Goal: Obtain resource: Download file/media

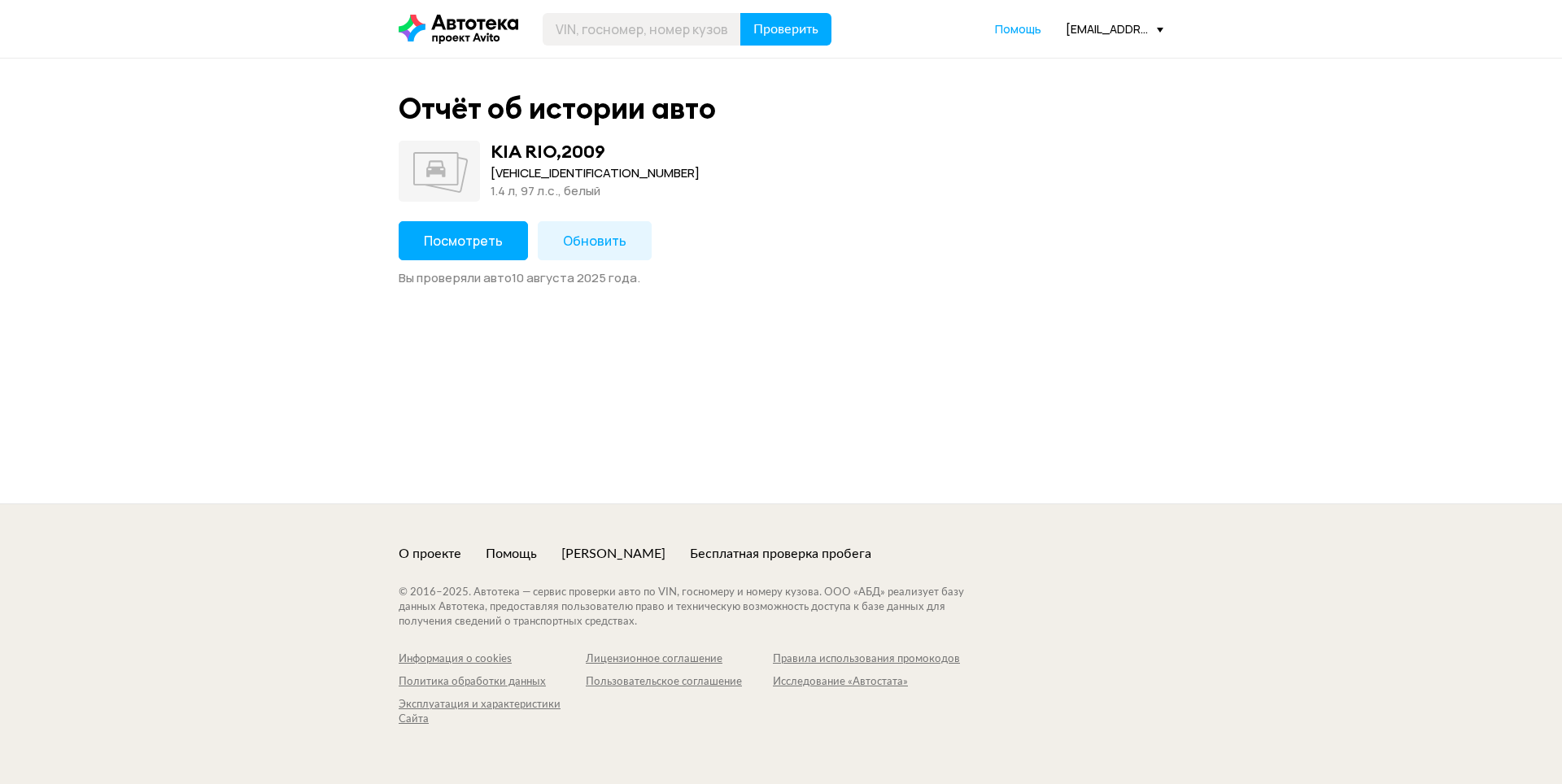
click at [464, 255] on button "Посмотреть" at bounding box center [463, 240] width 129 height 39
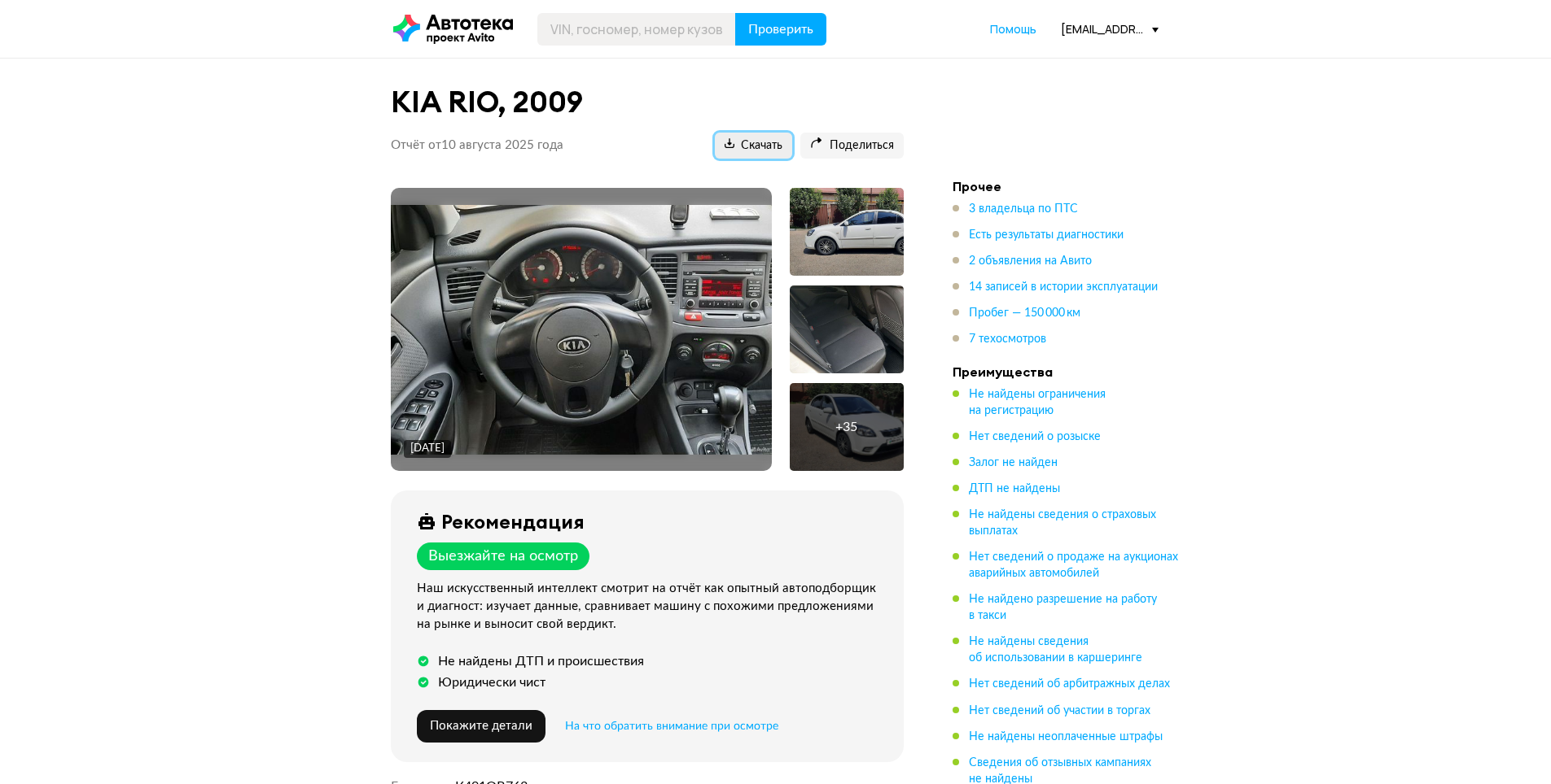
click at [739, 150] on span "Скачать" at bounding box center [753, 145] width 58 height 15
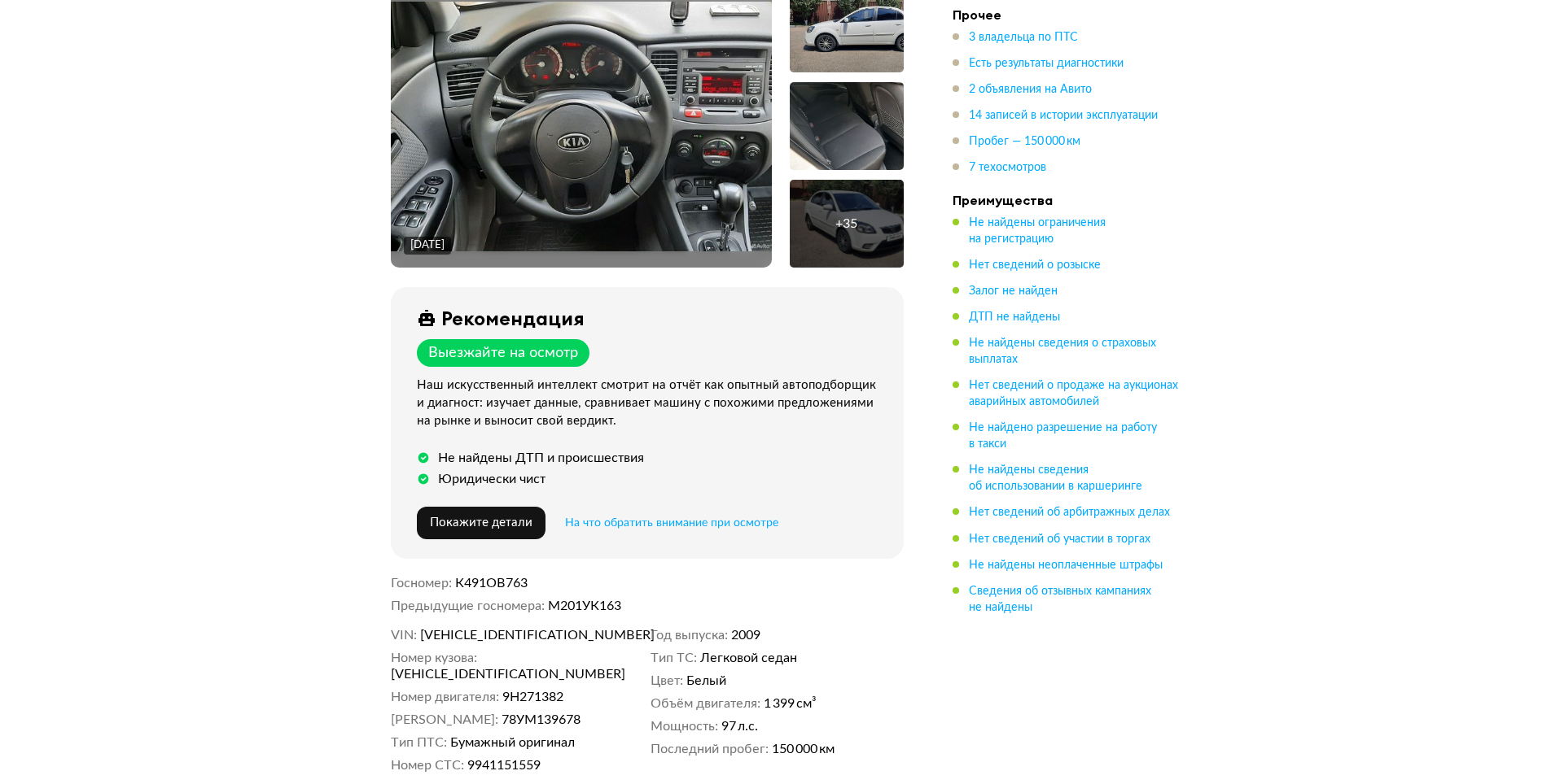
scroll to position [325, 0]
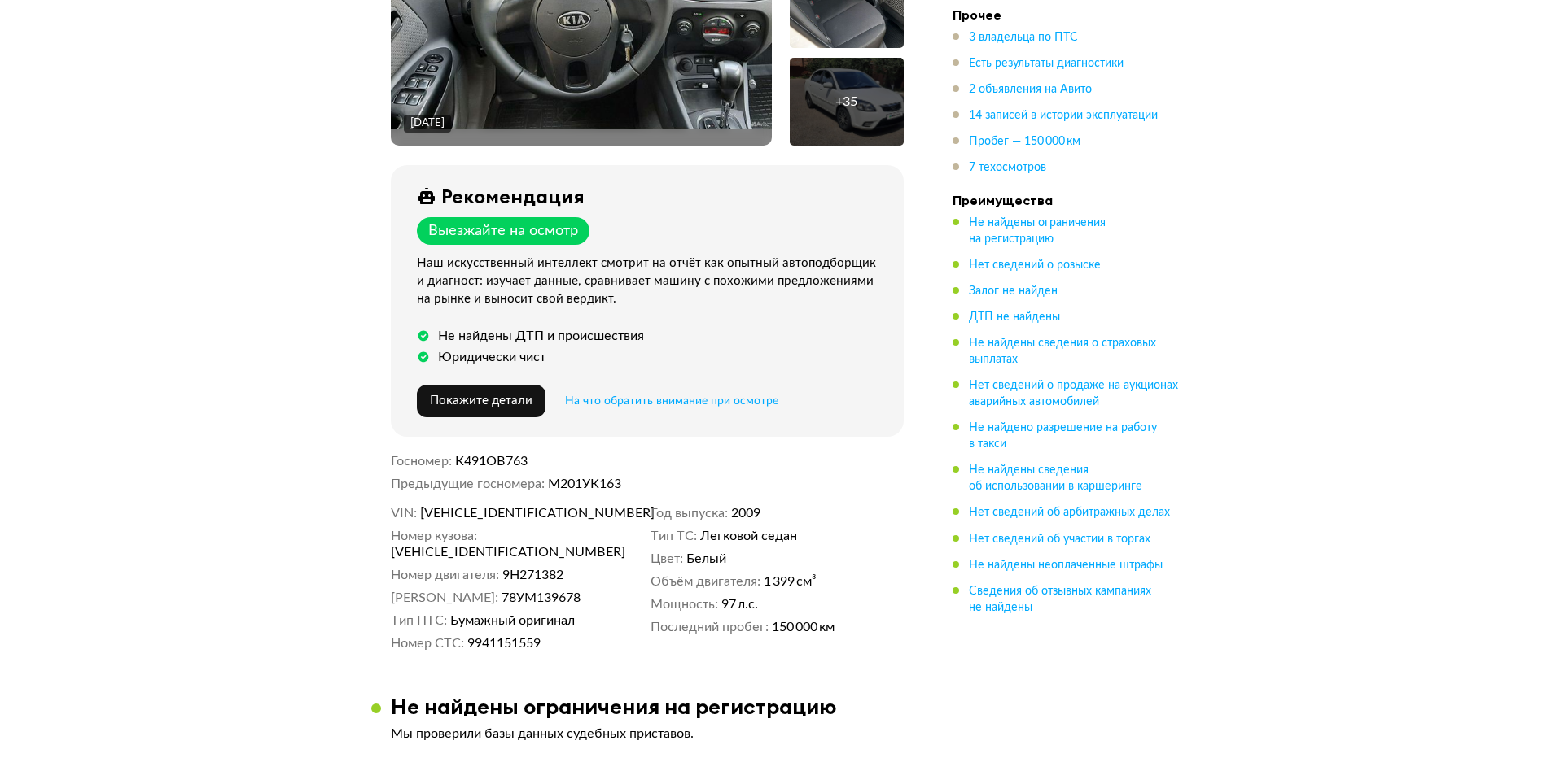
click at [517, 512] on span "KNADH411BA6621196" at bounding box center [513, 514] width 187 height 16
copy span "KNADH411BA6621196"
click at [503, 459] on span "К491ОВ763" at bounding box center [491, 461] width 73 height 13
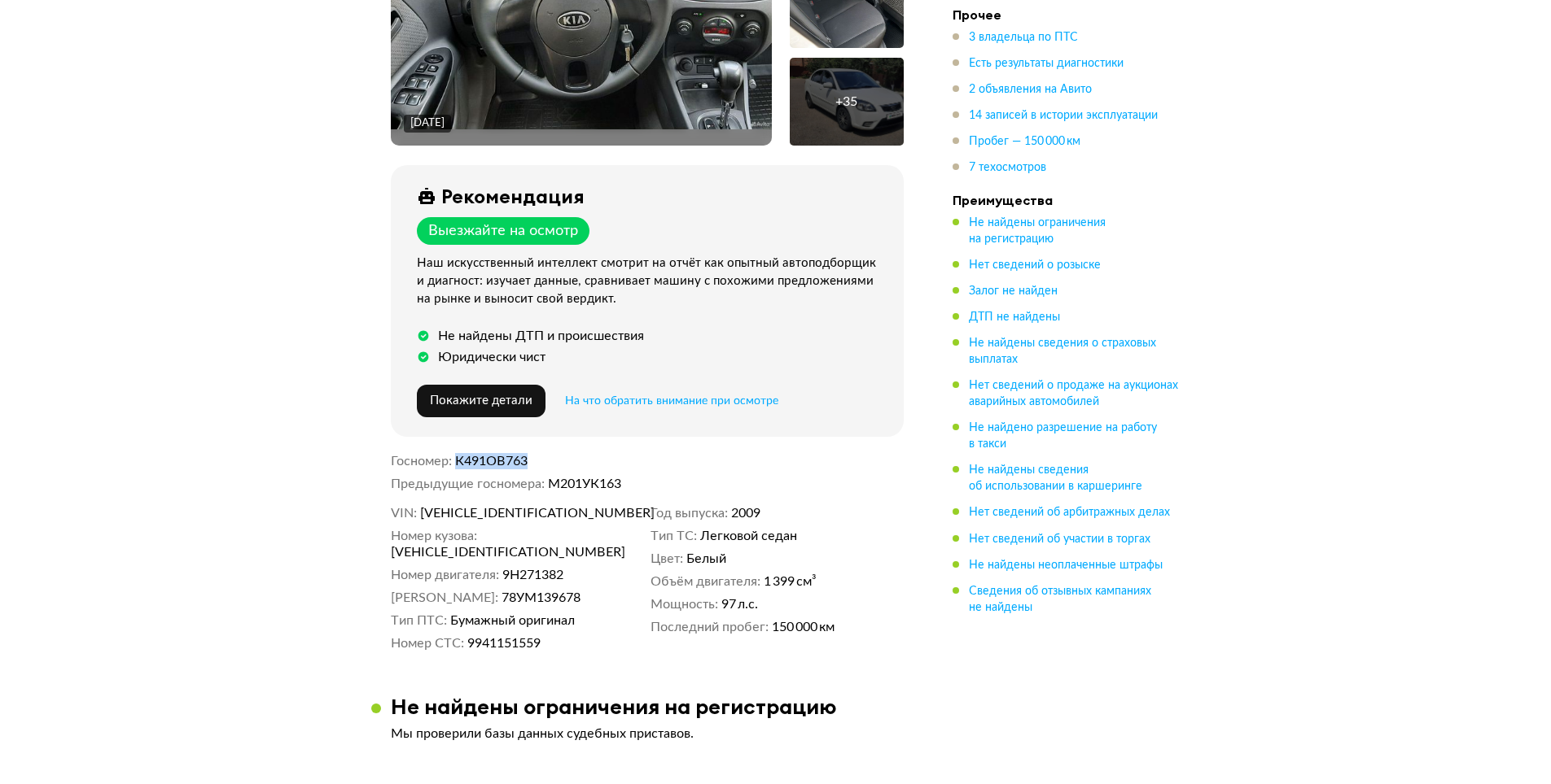
copy span "К491ОВ763"
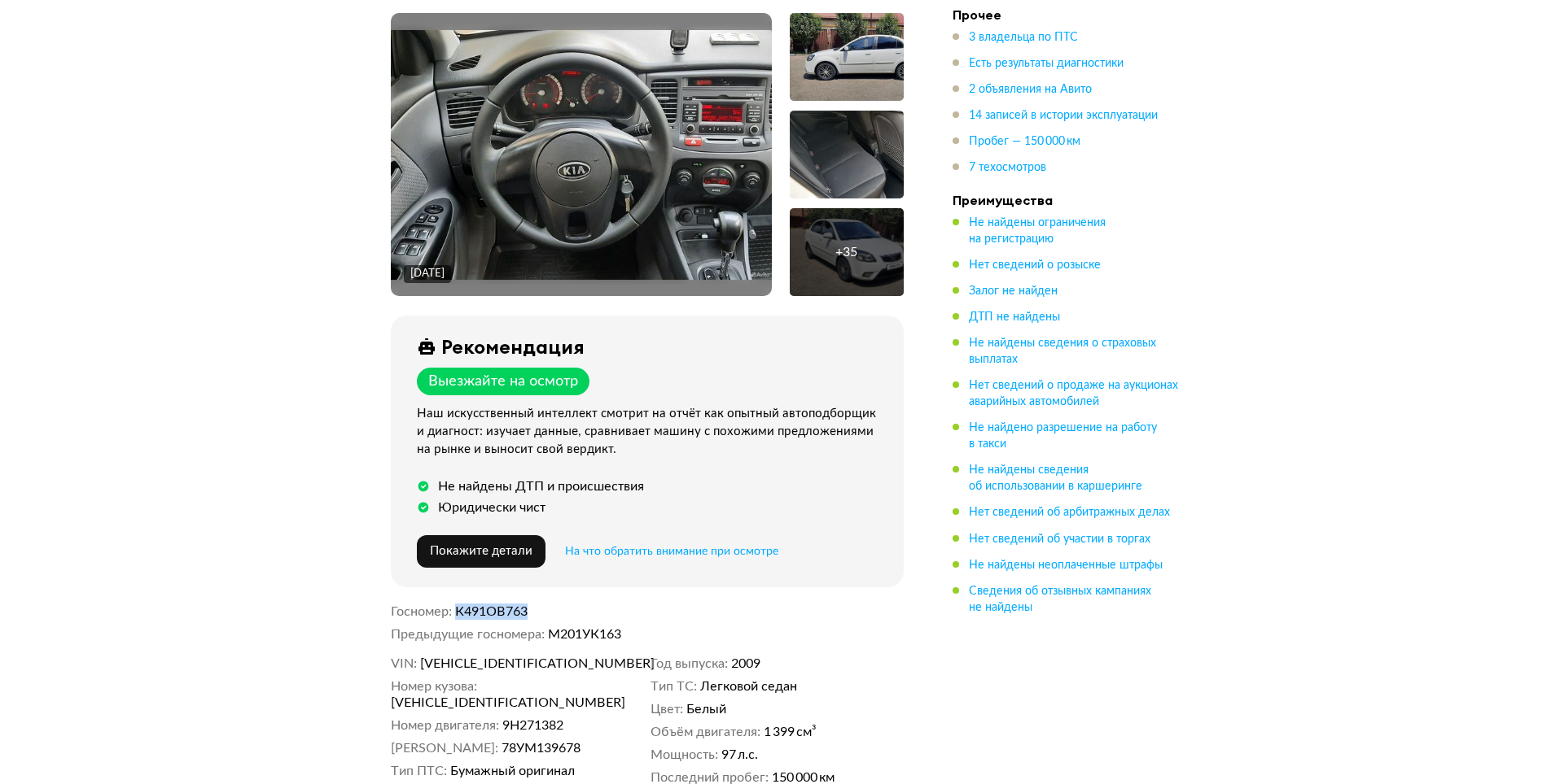
scroll to position [407, 0]
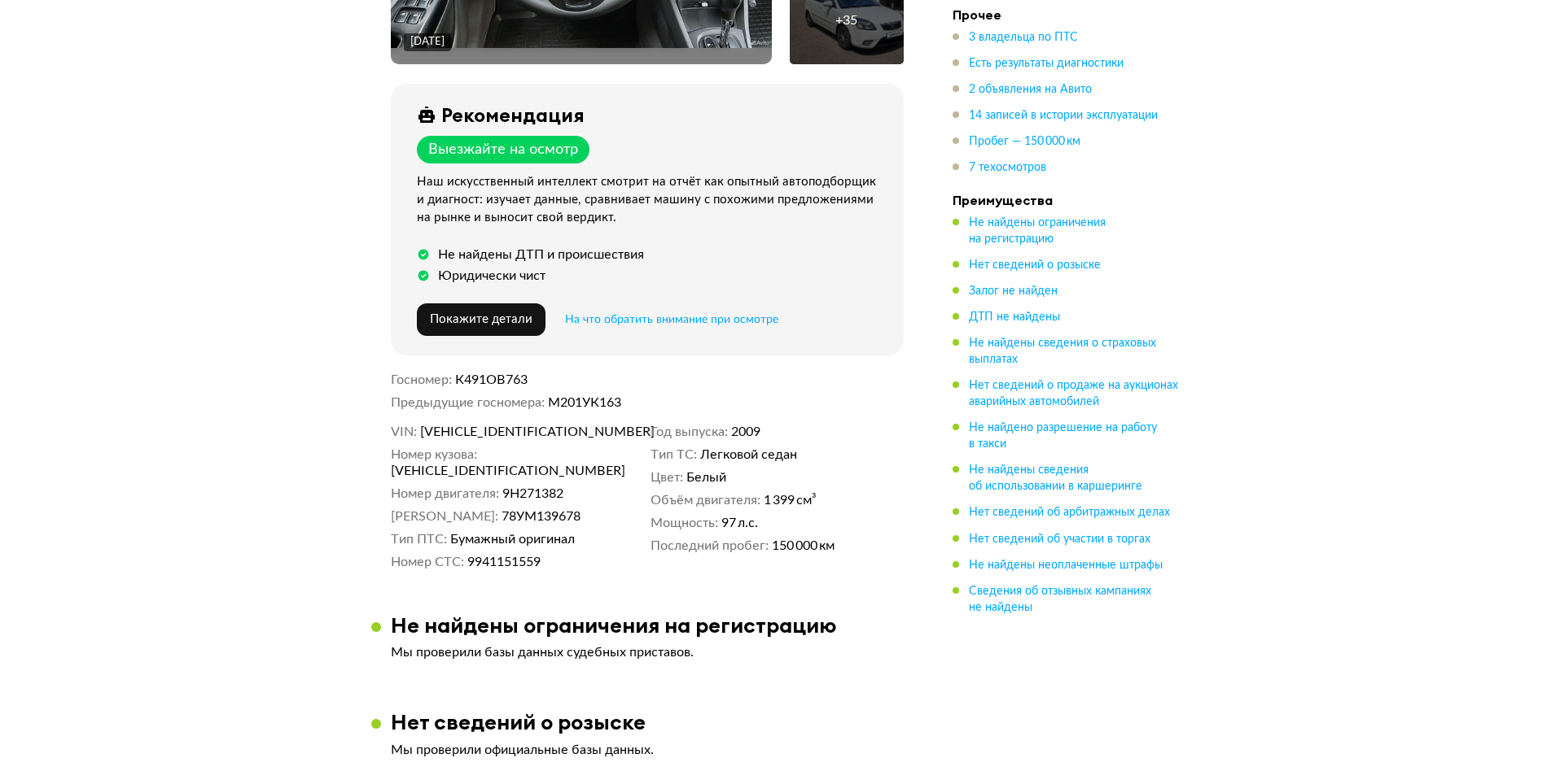
click at [534, 436] on span "KNADH411BA6621196" at bounding box center [513, 432] width 187 height 16
copy span "KNADH411BA6621196"
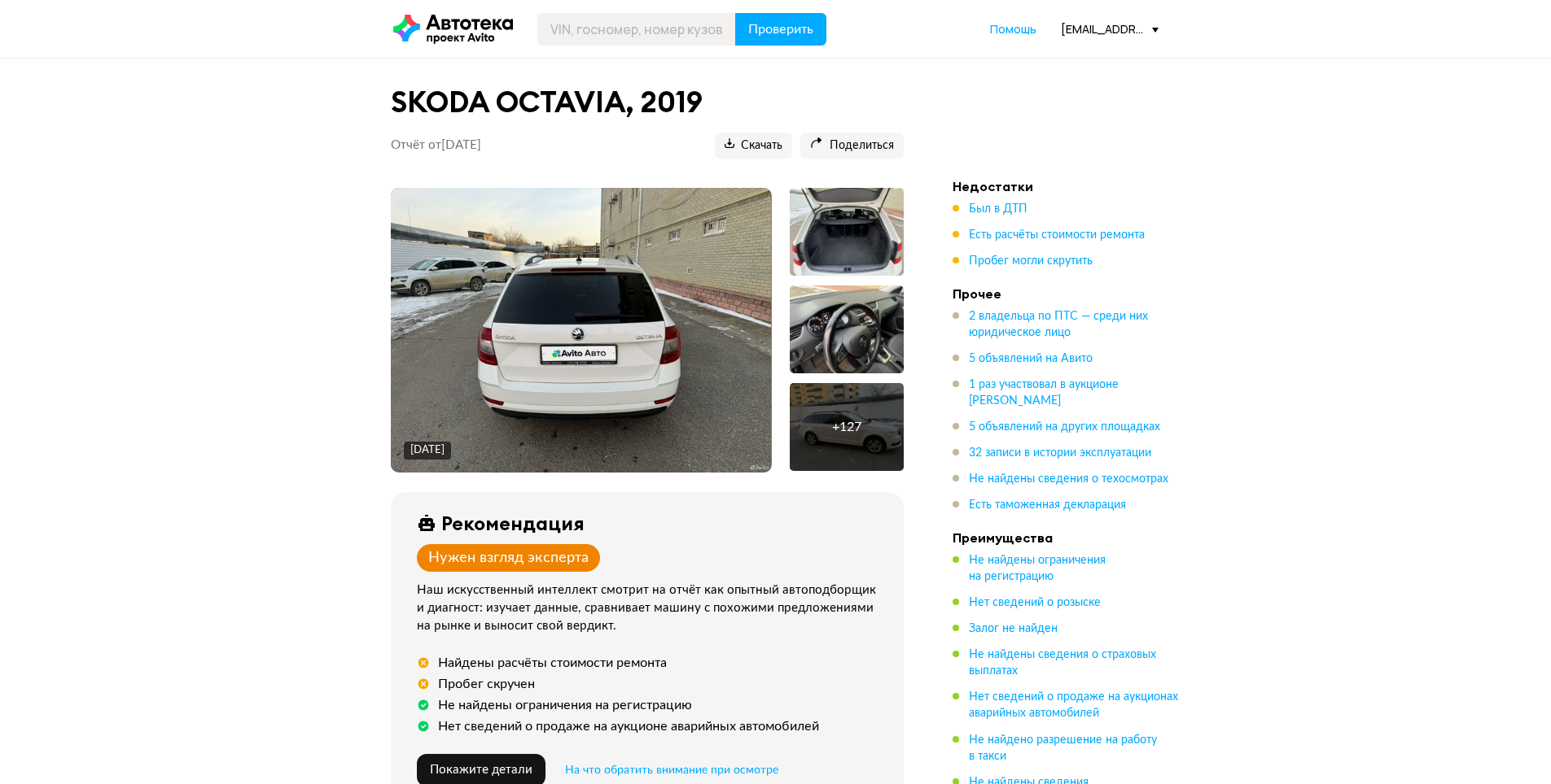
click at [653, 348] on img at bounding box center [581, 330] width 380 height 285
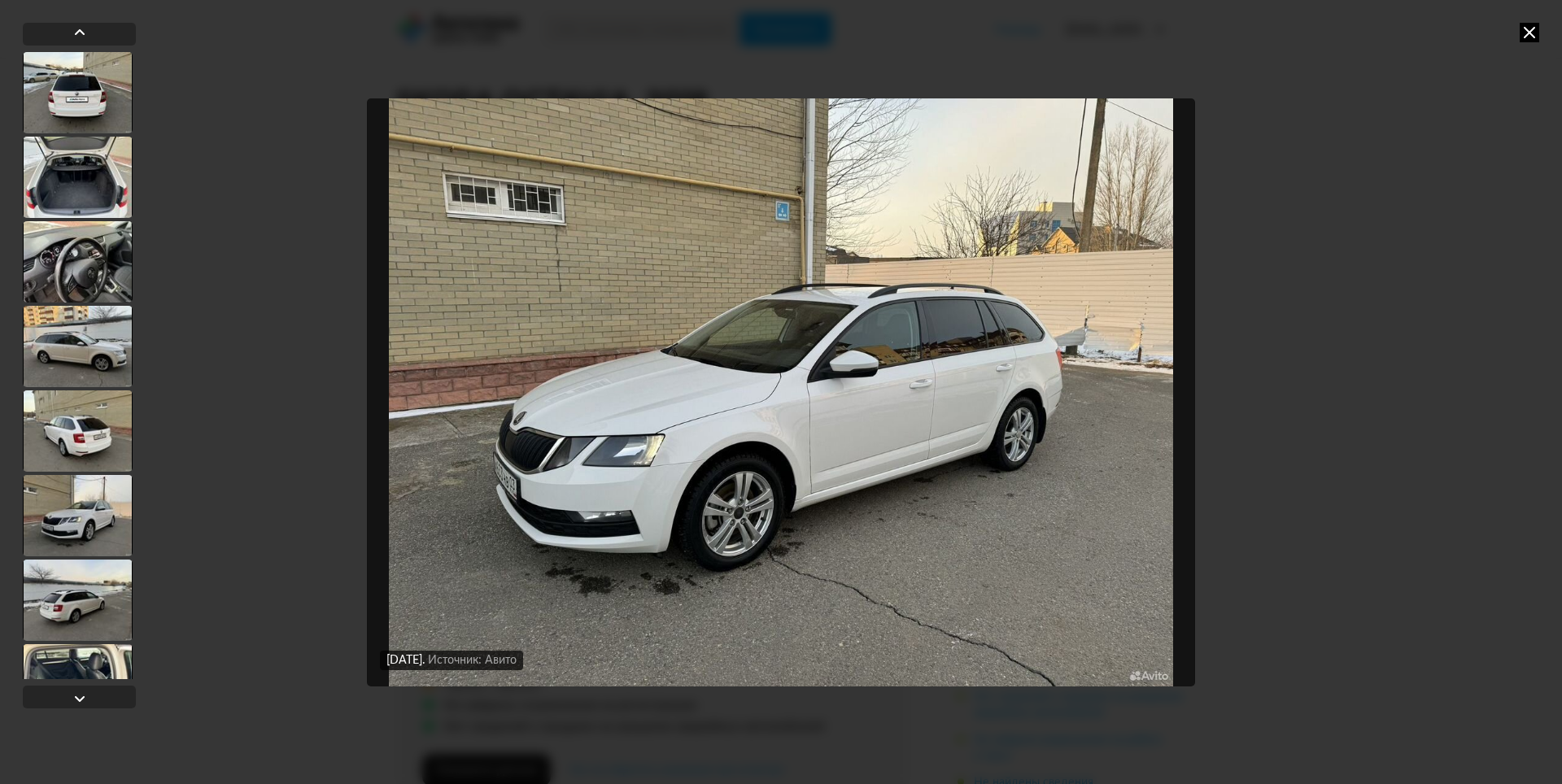
click at [1522, 35] on icon at bounding box center [1530, 32] width 20 height 20
